Goal: Complete application form: Complete application form

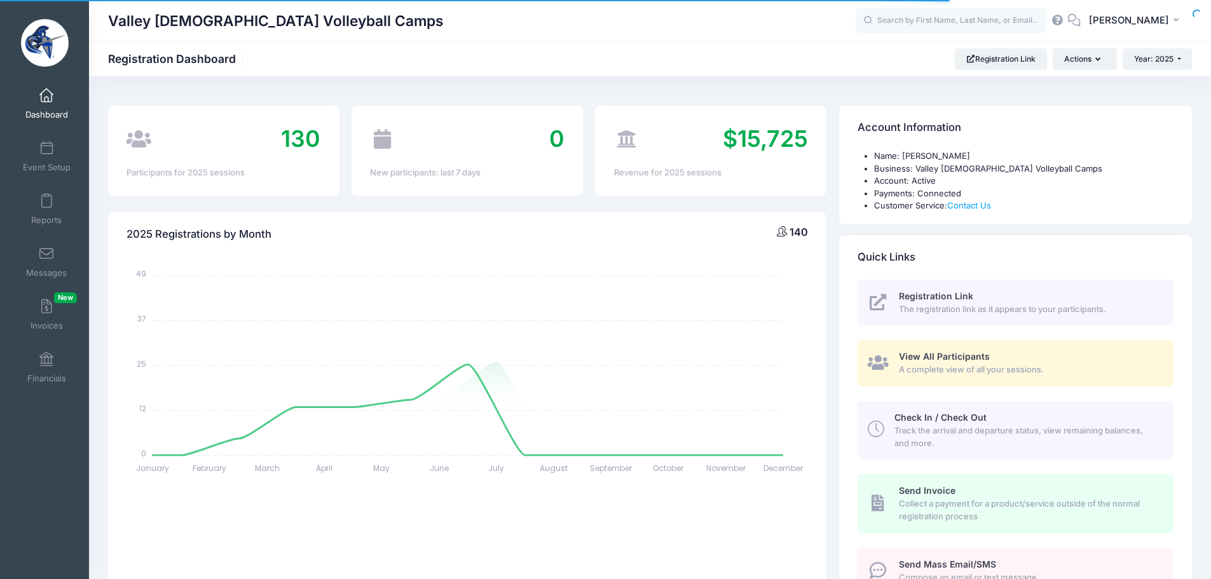
select select
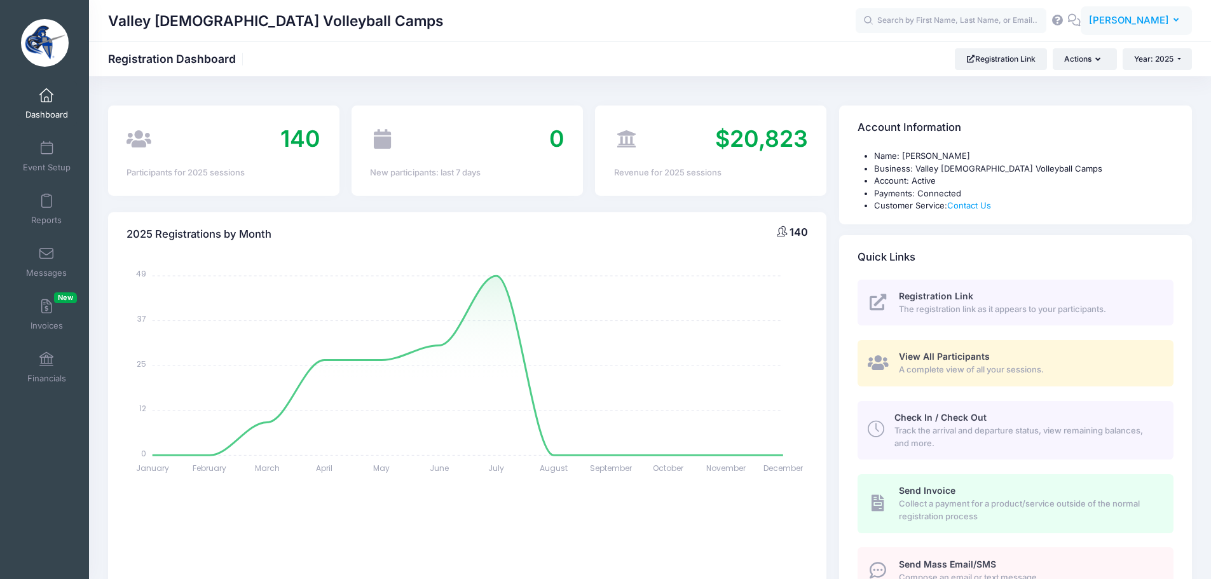
click at [1127, 10] on button "TT [PERSON_NAME]" at bounding box center [1136, 20] width 111 height 29
click at [1084, 79] on link "My Events" at bounding box center [1105, 80] width 155 height 24
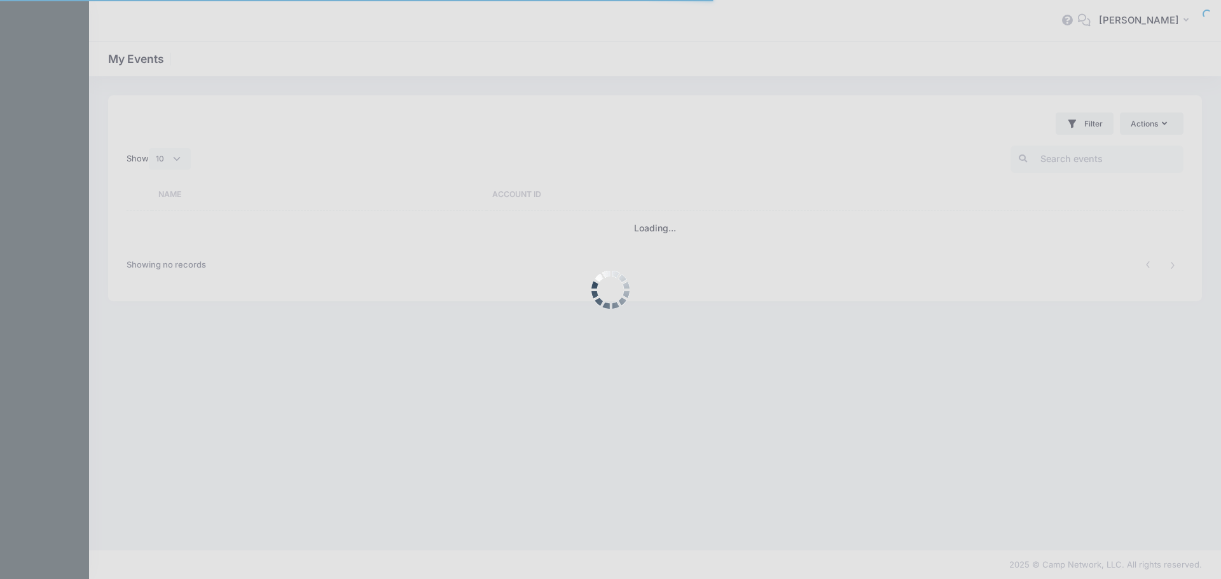
select select "10"
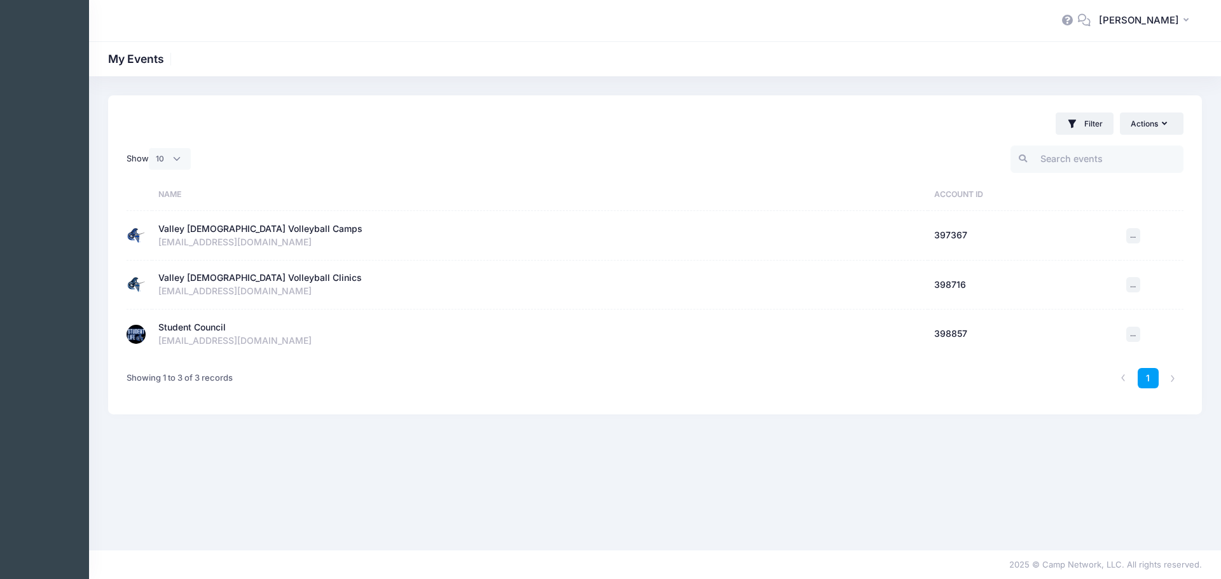
click at [181, 332] on div "Student Council" at bounding box center [191, 327] width 67 height 13
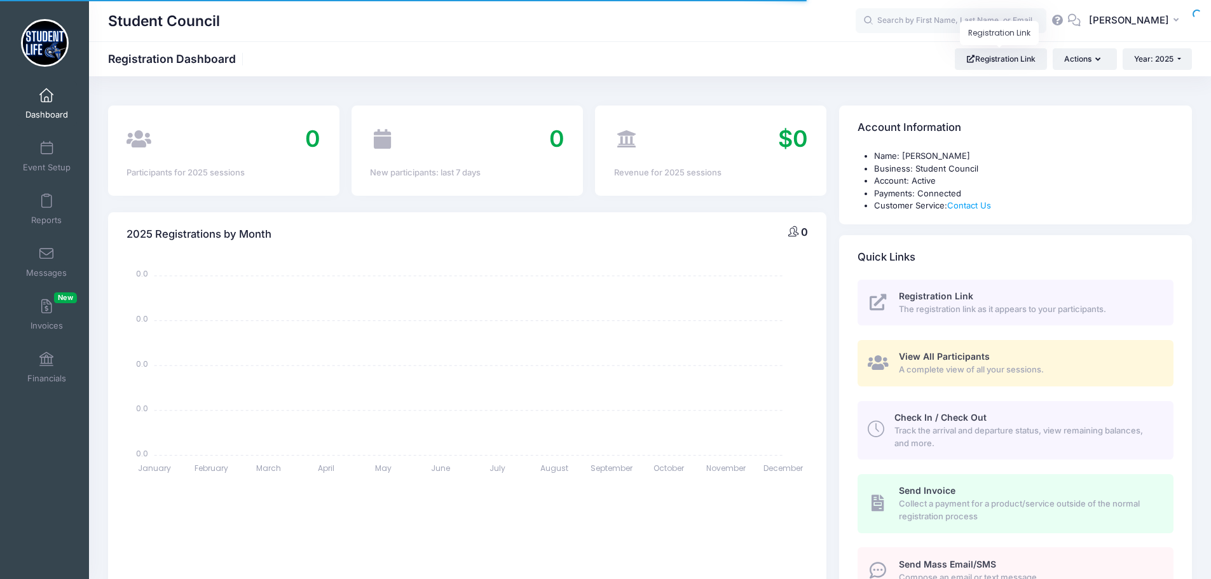
select select
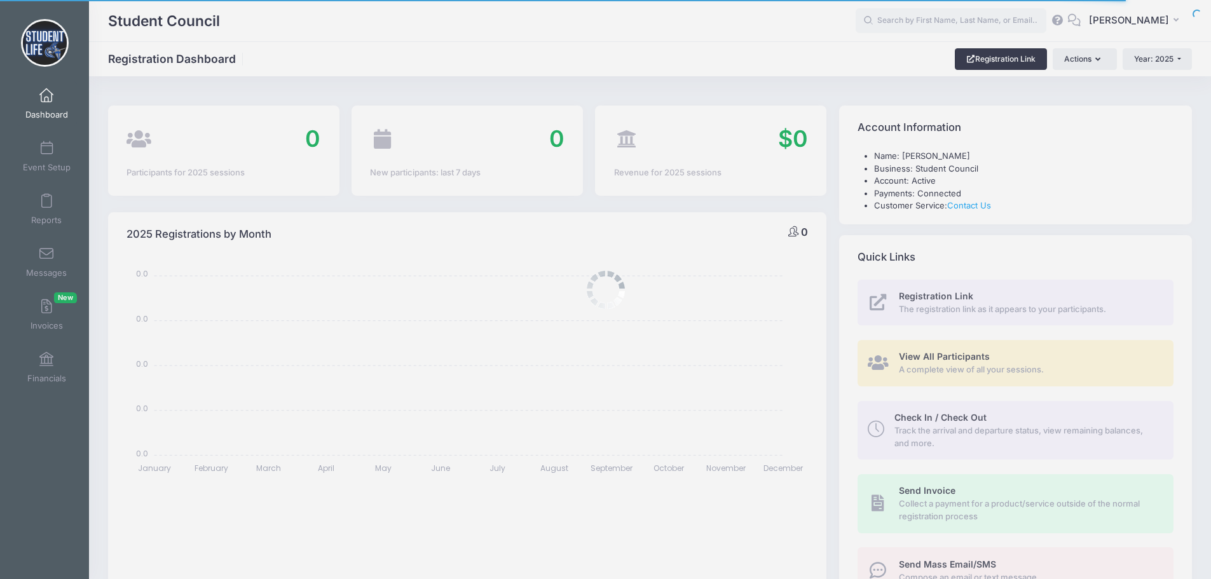
click at [984, 63] on div at bounding box center [605, 289] width 1211 height 579
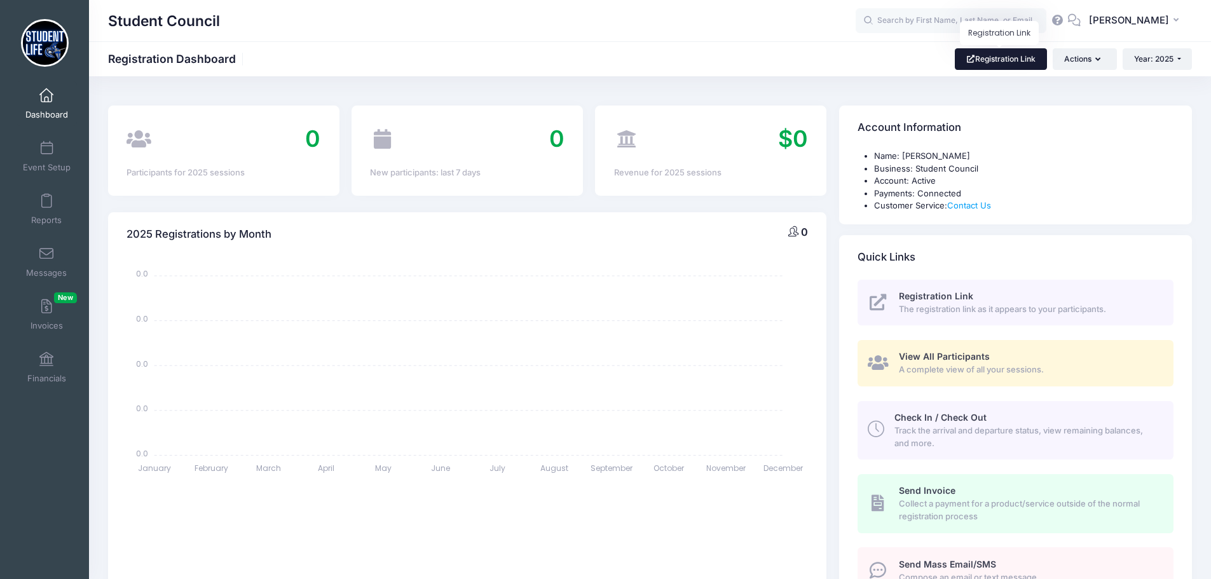
click at [1019, 58] on link "Registration Link" at bounding box center [1001, 59] width 92 height 22
click at [930, 324] on link "Registration Link The registration link as it appears to your participants." at bounding box center [1016, 303] width 316 height 46
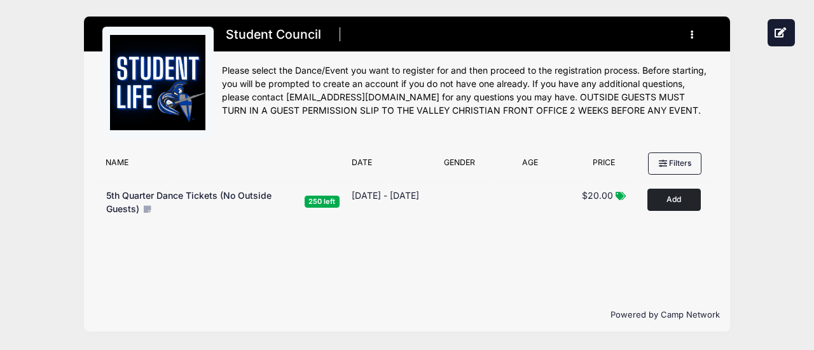
click at [695, 36] on button "button" at bounding box center [694, 35] width 34 height 22
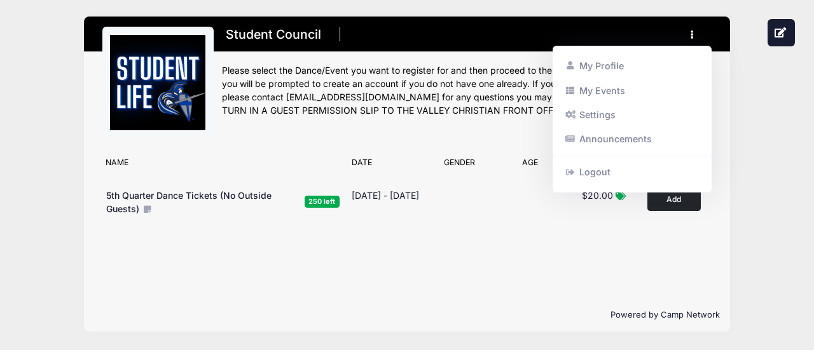
click at [695, 36] on button "button" at bounding box center [694, 35] width 34 height 22
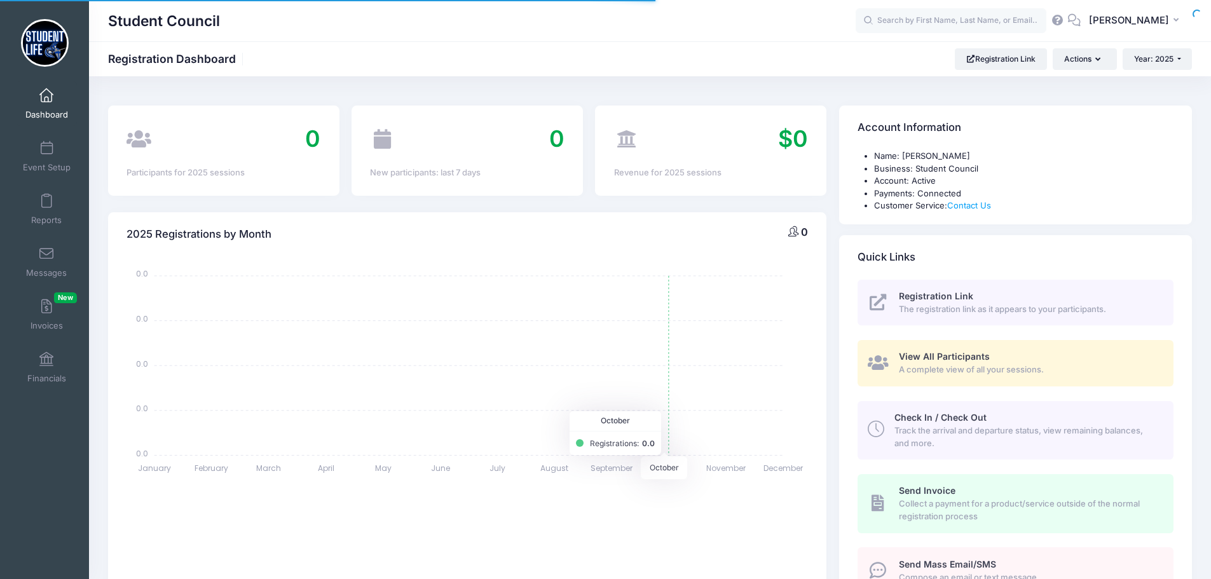
select select
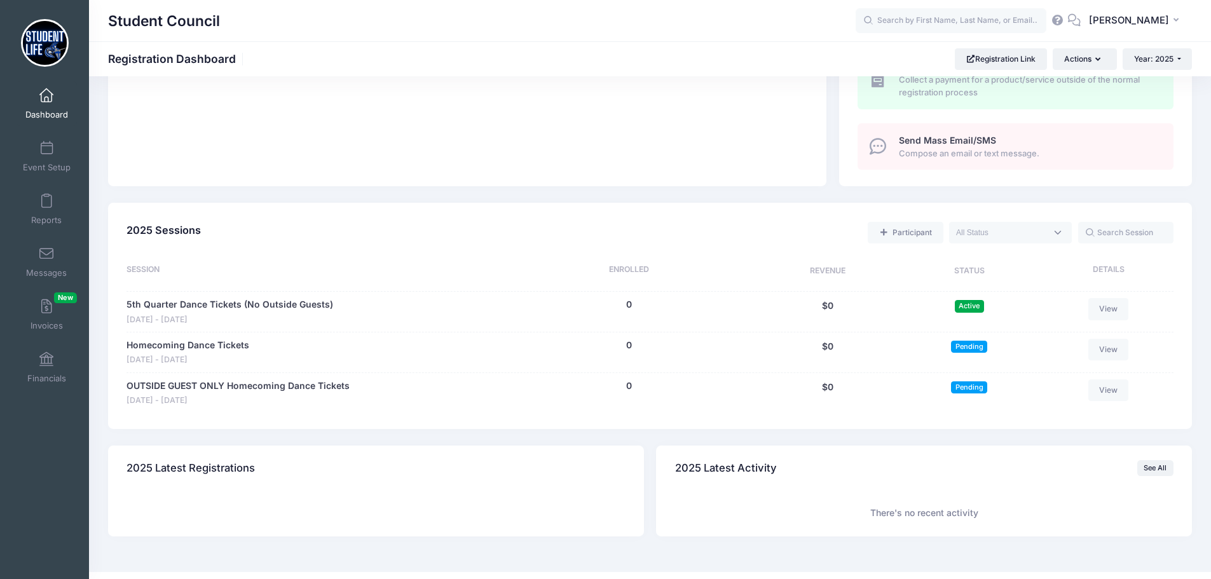
scroll to position [446, 0]
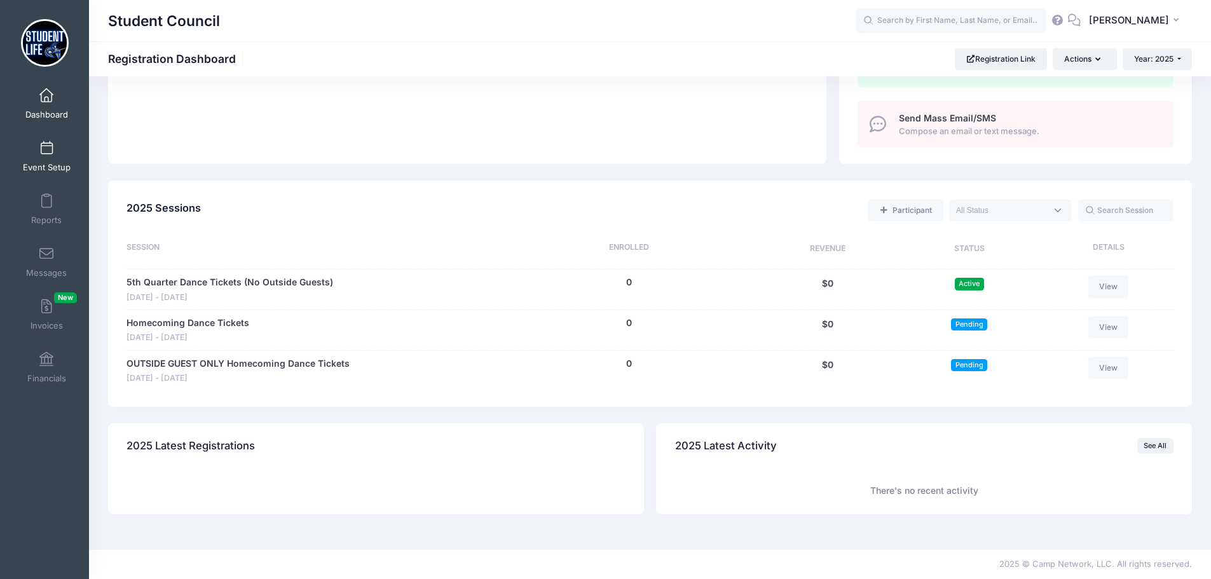
click at [36, 147] on link "Event Setup" at bounding box center [47, 156] width 60 height 45
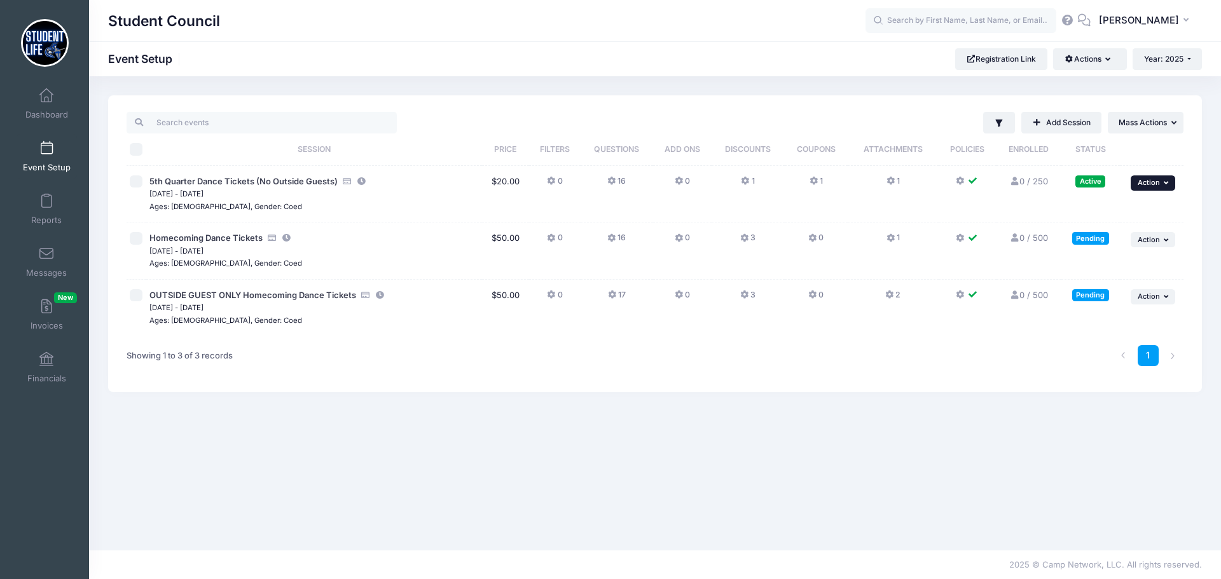
click at [1152, 185] on span "Action" at bounding box center [1149, 182] width 22 height 9
click at [1104, 334] on link "Preview" at bounding box center [1111, 333] width 115 height 24
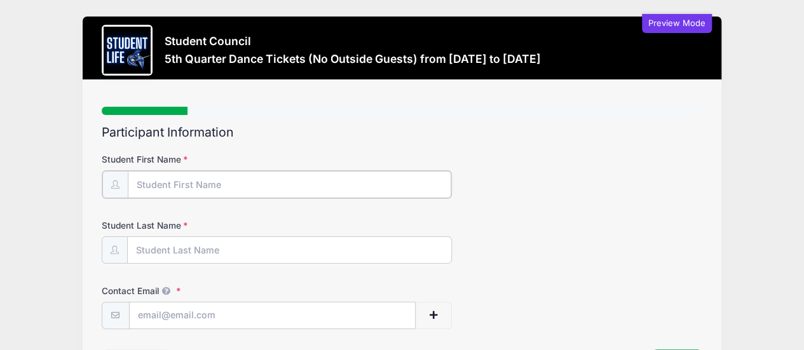
click at [352, 179] on input "Student First Name" at bounding box center [290, 184] width 324 height 27
type input "[PERSON_NAME]"
type input "[EMAIL_ADDRESS][DOMAIN_NAME]"
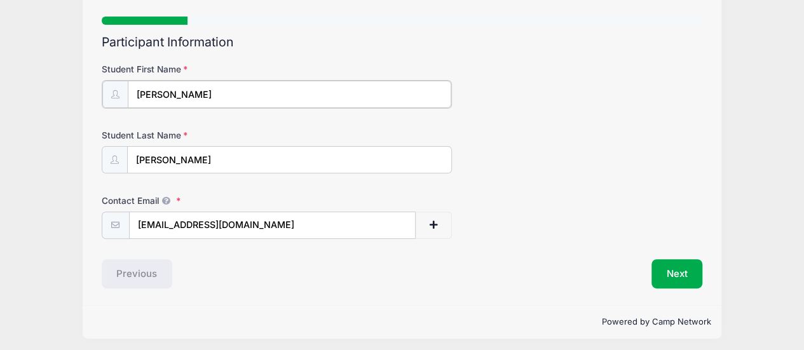
scroll to position [93, 0]
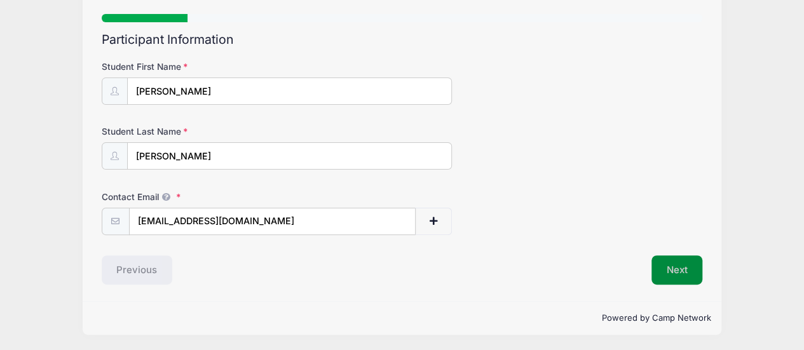
click at [663, 272] on button "Next" at bounding box center [678, 270] width 52 height 29
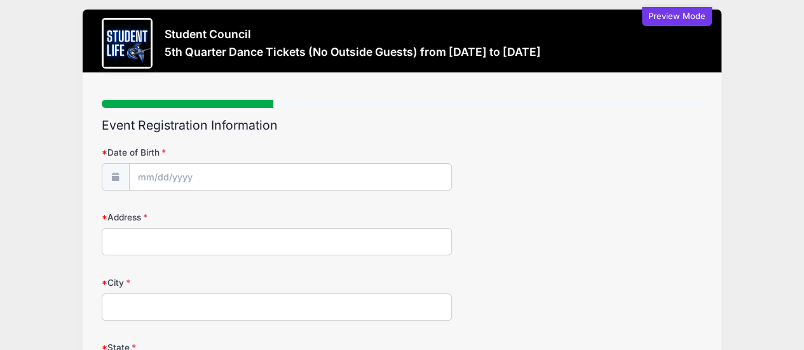
scroll to position [0, 0]
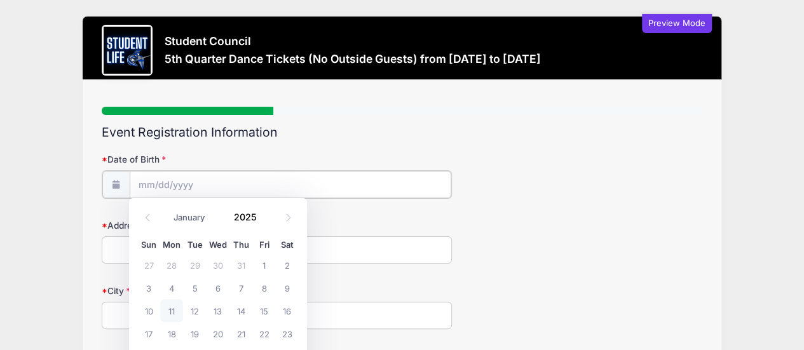
click at [310, 181] on input "Date of Birth" at bounding box center [291, 184] width 322 height 27
click at [240, 289] on span "7" at bounding box center [241, 288] width 23 height 23
type input "[DATE]"
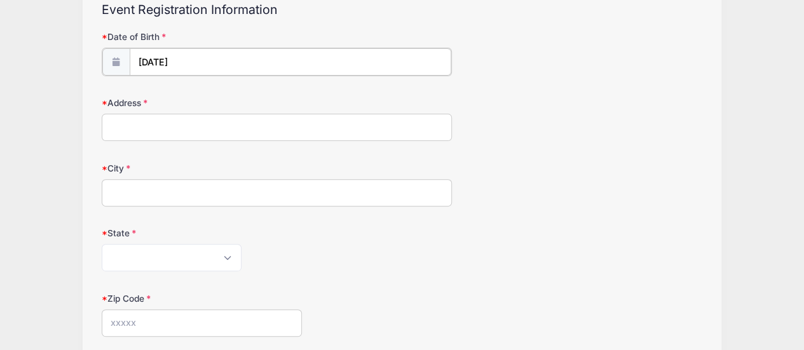
scroll to position [127, 0]
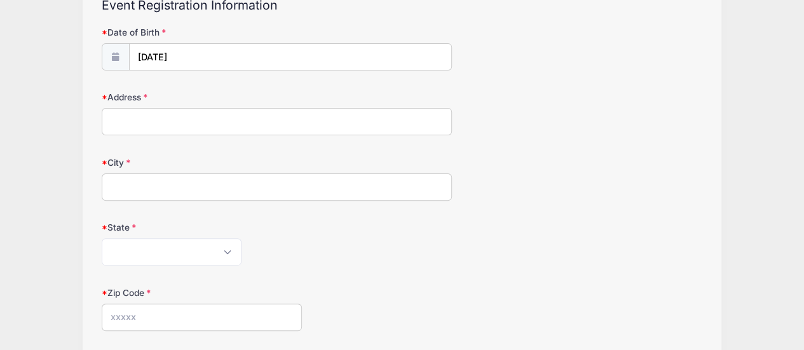
click at [223, 123] on input "Address" at bounding box center [277, 121] width 351 height 27
type input "[STREET_ADDRESS]"
type input "[PERSON_NAME]"
select select "AZ"
type input "85226"
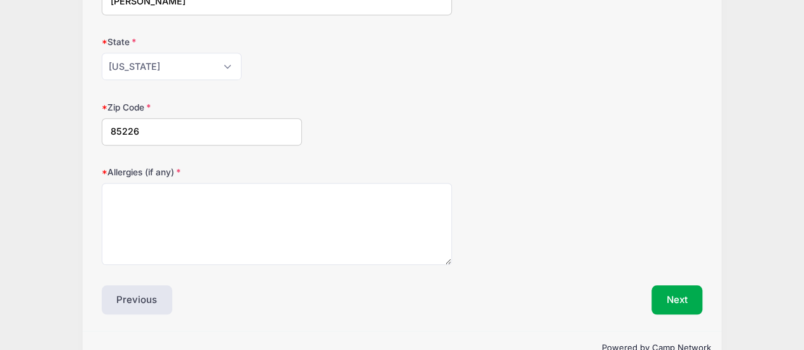
scroll to position [318, 0]
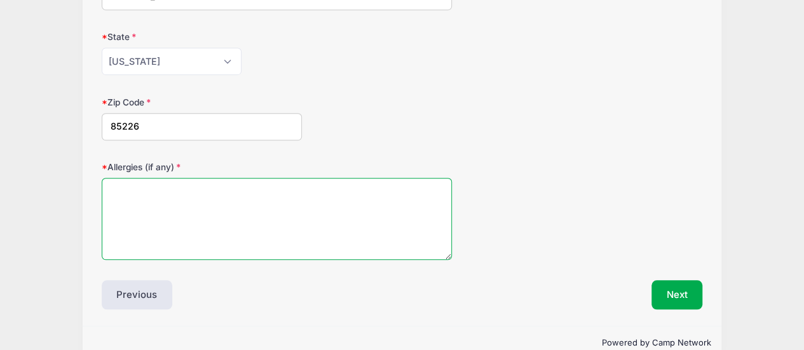
click at [374, 209] on textarea "Allergies (if any)" at bounding box center [277, 219] width 351 height 82
type textarea "gluten free"
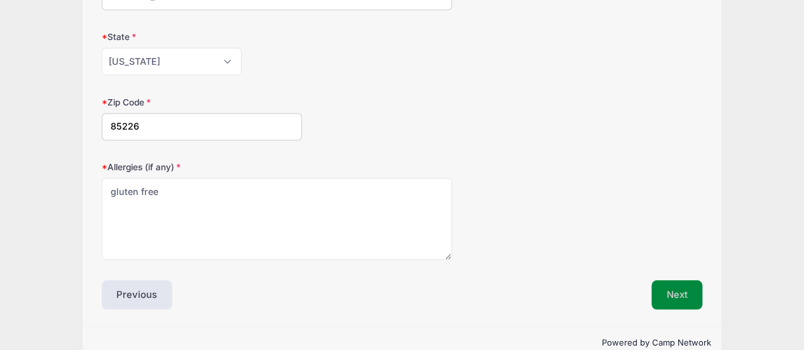
click at [675, 284] on button "Next" at bounding box center [678, 294] width 52 height 29
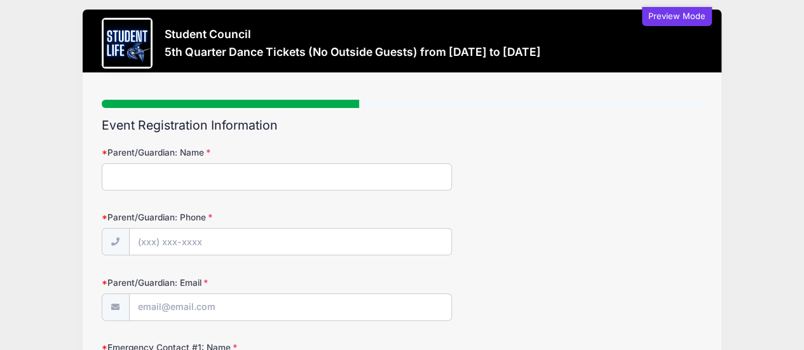
scroll to position [0, 0]
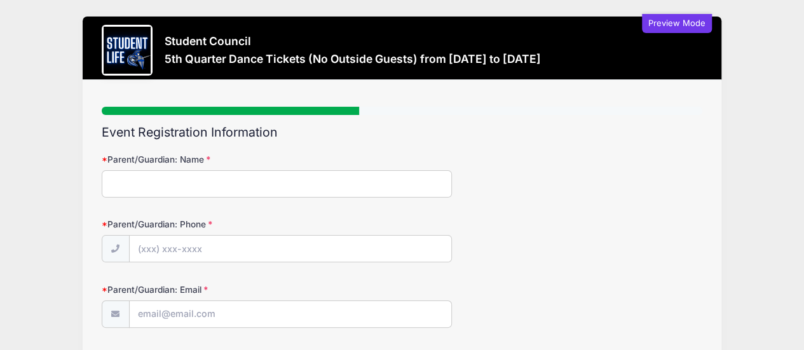
click at [323, 170] on input "Parent/Guardian: Name" at bounding box center [277, 183] width 351 height 27
type input "BO"
click at [220, 242] on input "Parent/Guardian: Phone" at bounding box center [291, 249] width 322 height 27
type input "(909) 090-9090"
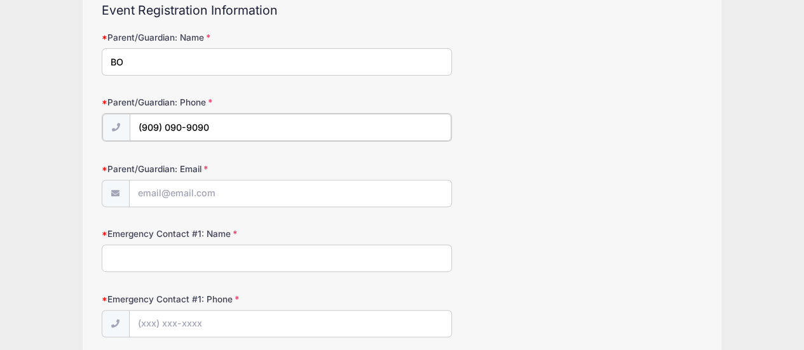
scroll to position [127, 0]
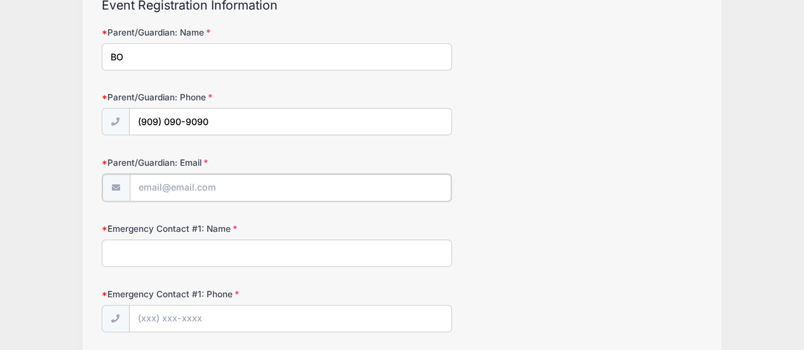
click at [243, 193] on input "Parent/Guardian: Email" at bounding box center [291, 187] width 322 height 27
type input "[EMAIL_ADDRESS][DOMAIN_NAME]"
click at [239, 240] on input "Emergency Contact #1: Name" at bounding box center [277, 251] width 351 height 27
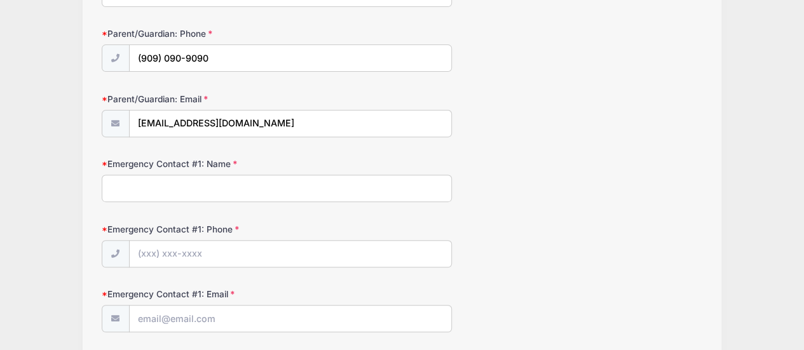
click at [251, 178] on input "Emergency Contact #1: Name" at bounding box center [277, 188] width 351 height 27
type input "kh"
click at [237, 258] on input "Emergency Contact #1: Phone" at bounding box center [291, 254] width 322 height 27
type input "(909) 090-9090"
click at [225, 313] on input "Emergency Contact #1: Email" at bounding box center [291, 319] width 322 height 27
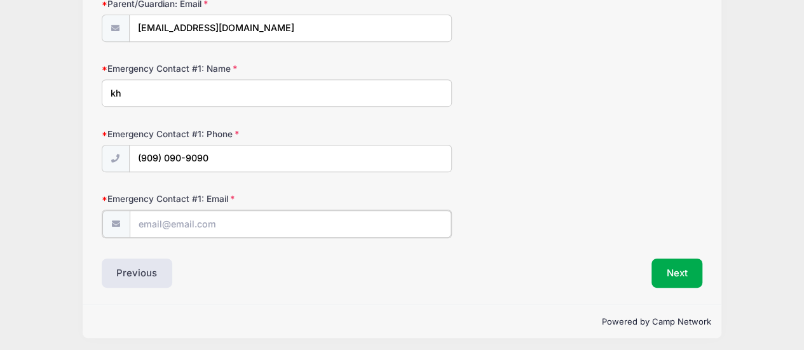
scroll to position [287, 0]
click at [241, 221] on input "Emergency Contact #1: Email" at bounding box center [291, 223] width 322 height 27
type input "[EMAIL_ADDRESS][DOMAIN_NAME]"
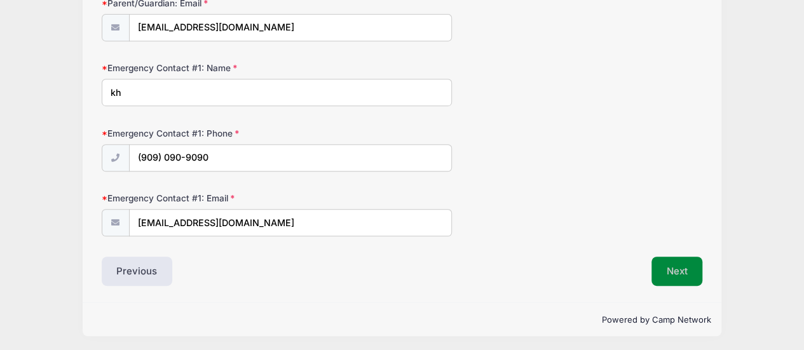
scroll to position [286, 0]
click at [685, 264] on button "Next" at bounding box center [678, 272] width 52 height 29
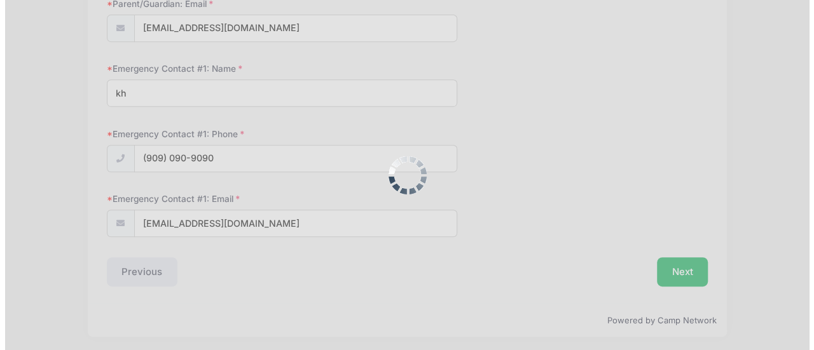
scroll to position [0, 0]
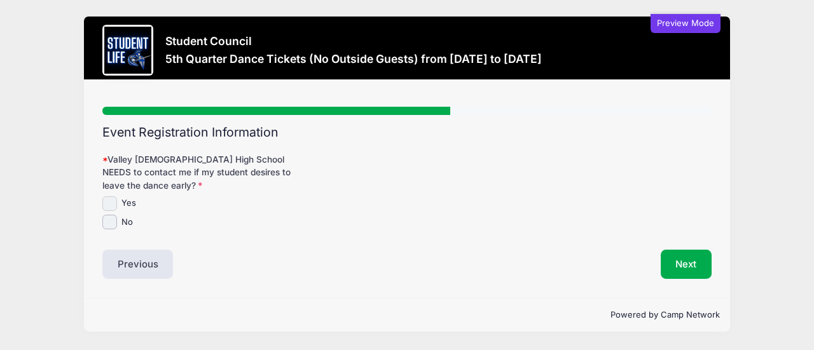
click at [106, 202] on input "Yes" at bounding box center [109, 203] width 15 height 15
checkbox input "true"
click at [687, 265] on button "Next" at bounding box center [687, 264] width 52 height 29
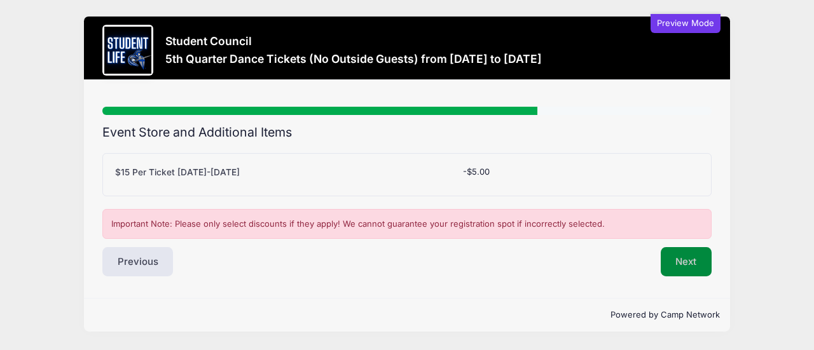
click at [673, 261] on button "Next" at bounding box center [687, 261] width 52 height 29
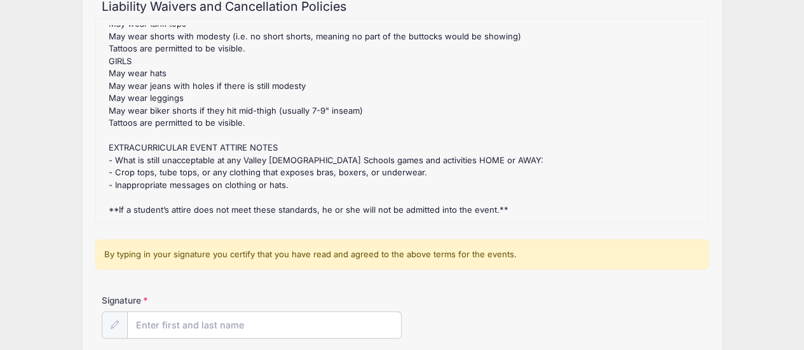
scroll to position [127, 0]
click at [277, 308] on div "Signature" at bounding box center [403, 315] width 602 height 45
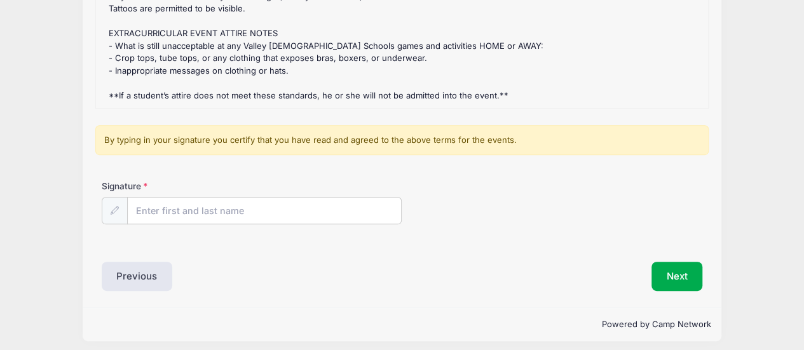
scroll to position [245, 0]
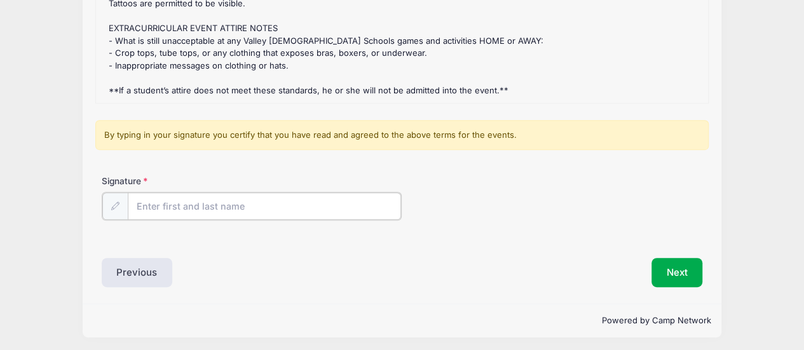
click at [243, 205] on input "Signature" at bounding box center [265, 206] width 274 height 27
type input "[PERSON_NAME]"
click at [453, 224] on div "Signature [PERSON_NAME]" at bounding box center [402, 207] width 614 height 65
click at [683, 268] on button "Next" at bounding box center [678, 271] width 52 height 29
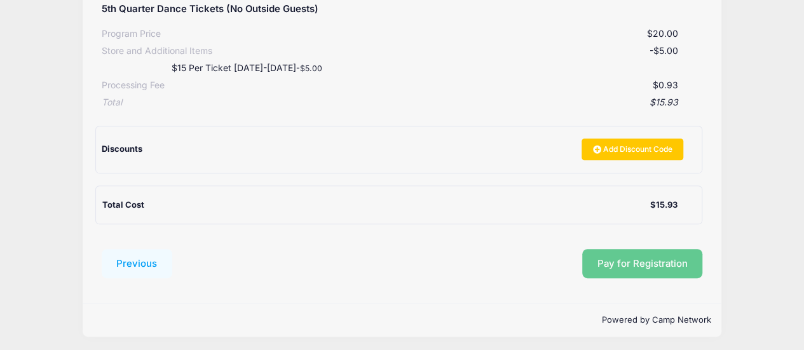
scroll to position [248, 0]
